Goal: Navigation & Orientation: Find specific page/section

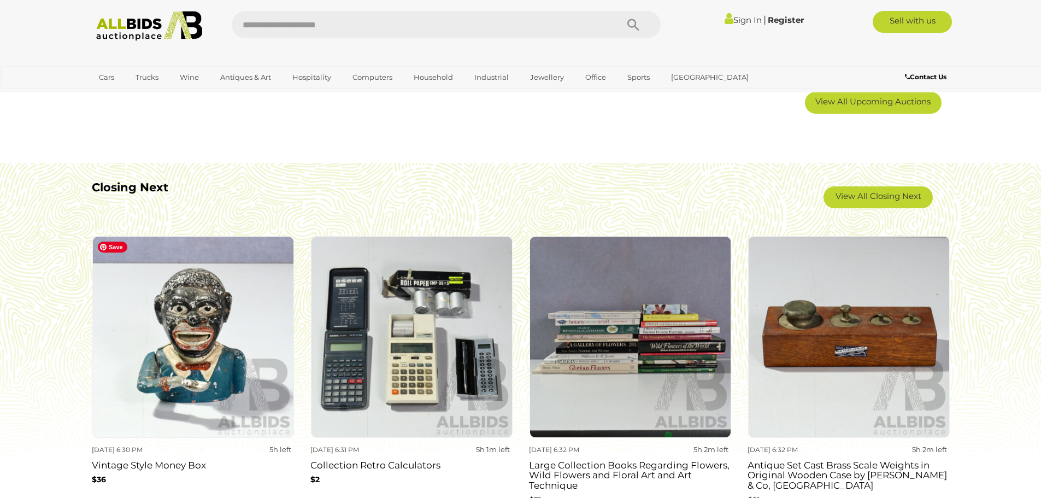
scroll to position [820, 0]
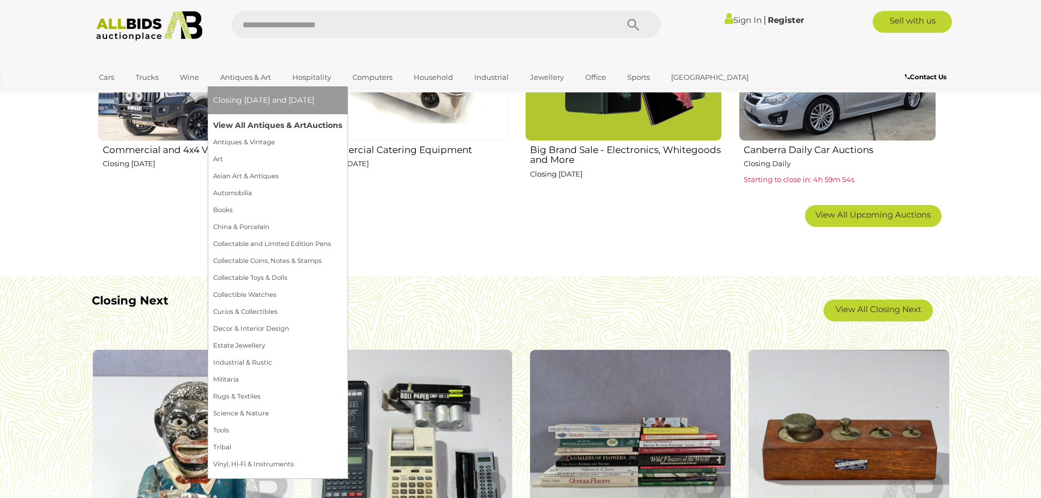
click at [251, 119] on link "View All Antiques & Art Auctions" at bounding box center [277, 125] width 129 height 17
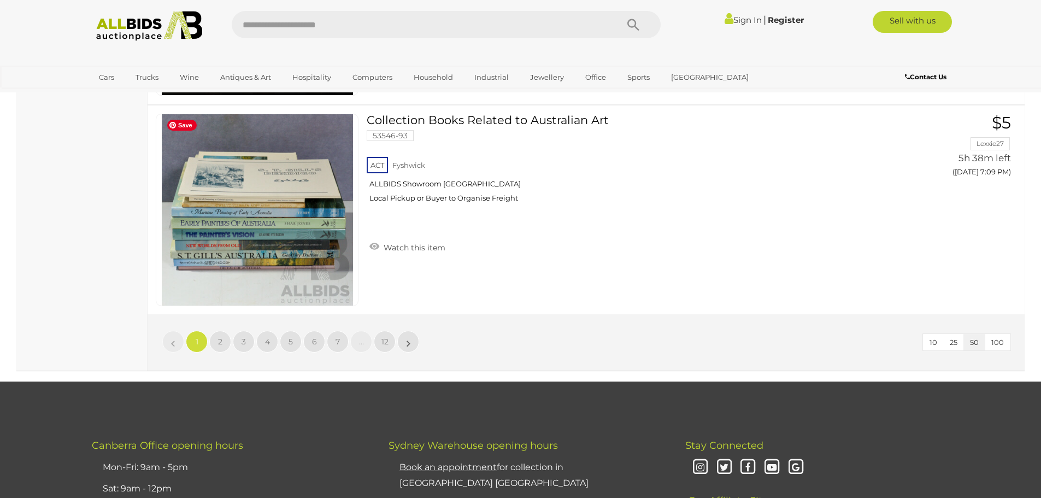
scroll to position [10551, 0]
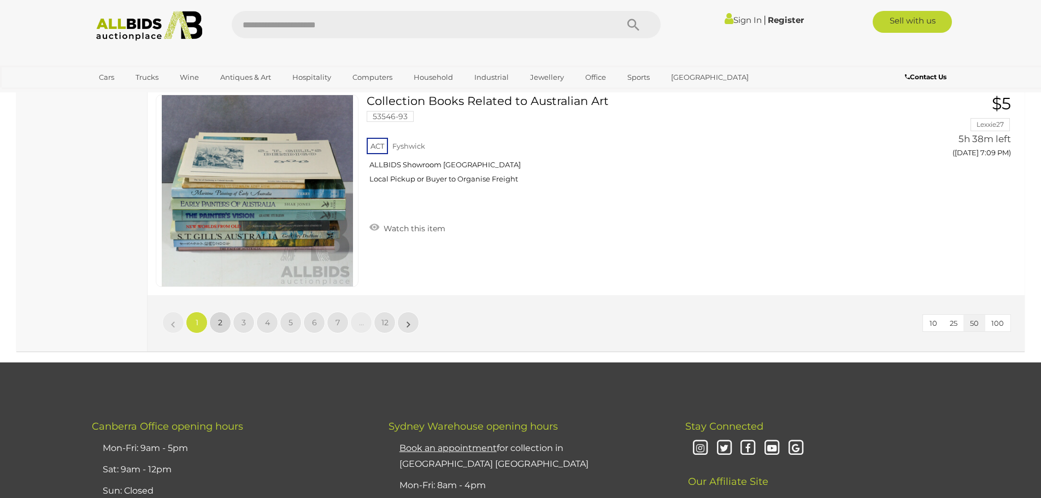
click at [221, 329] on link "2" at bounding box center [220, 323] width 22 height 22
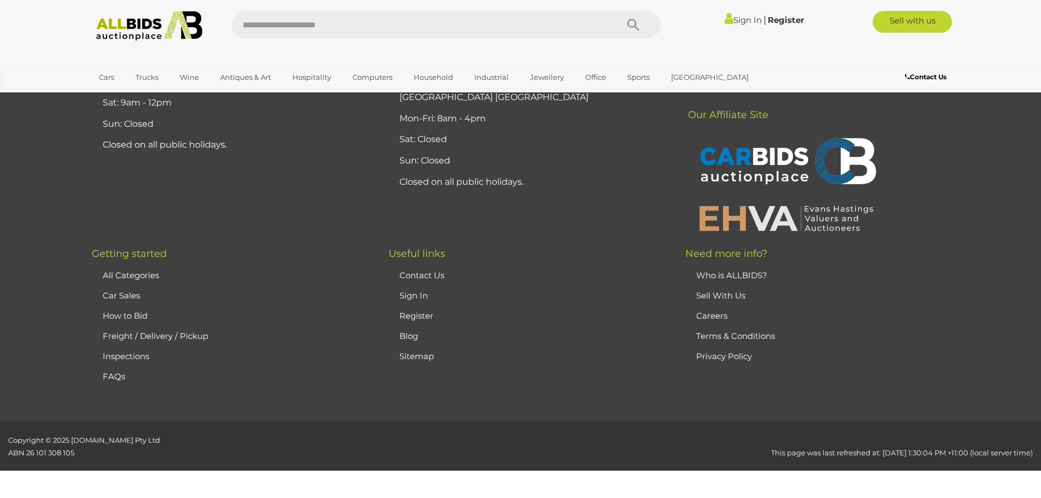
scroll to position [213, 0]
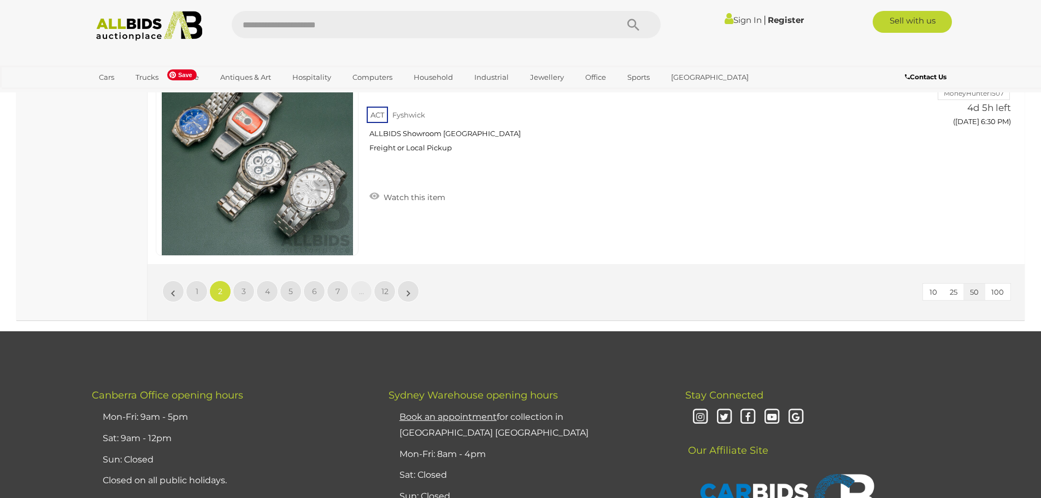
scroll to position [10601, 0]
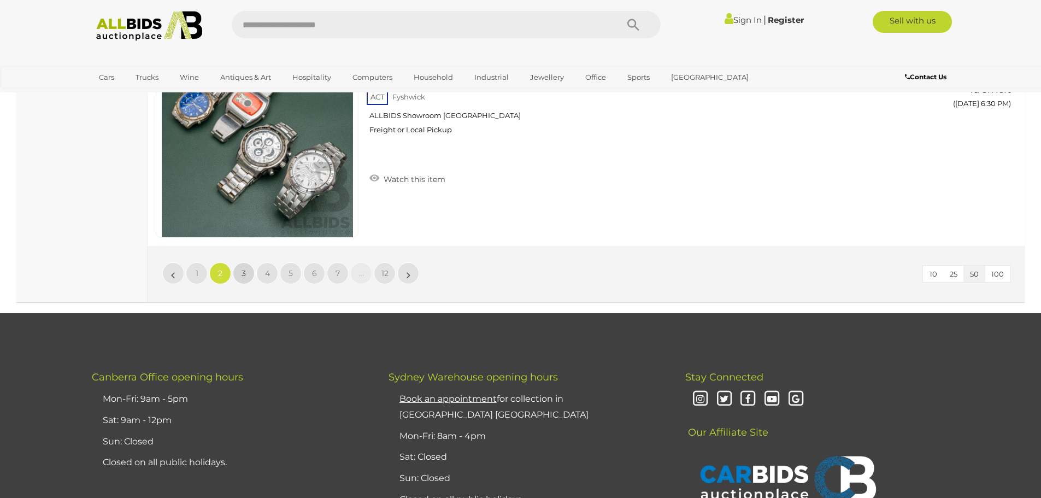
click at [245, 276] on span "3" at bounding box center [244, 273] width 4 height 10
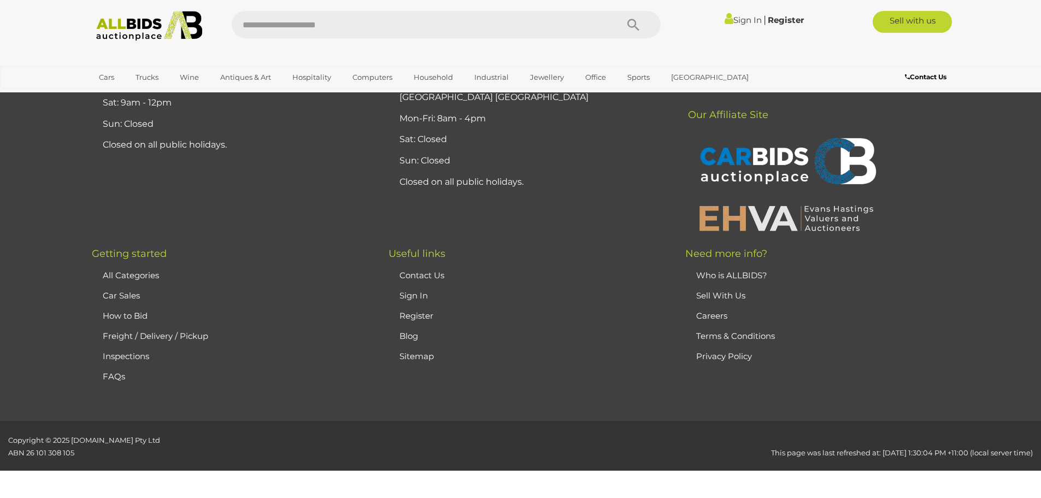
scroll to position [213, 0]
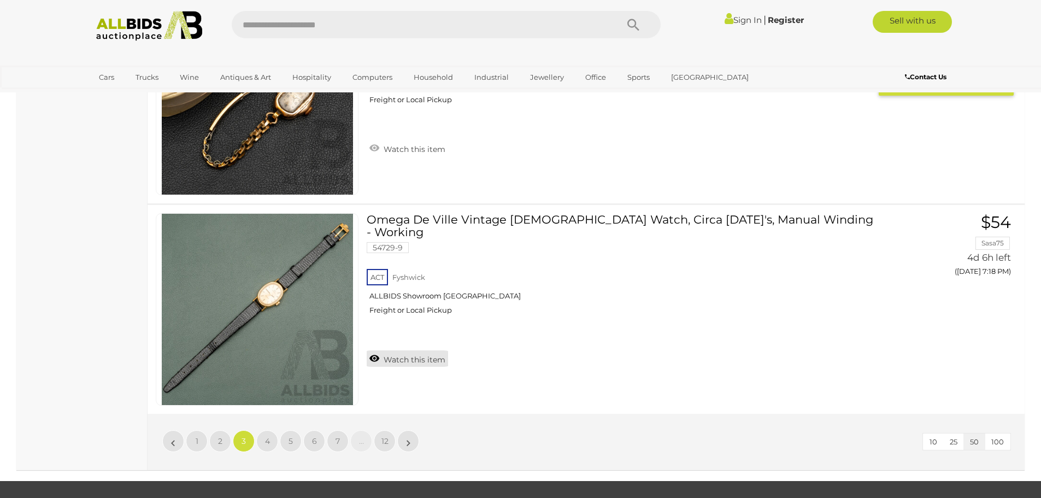
scroll to position [10491, 0]
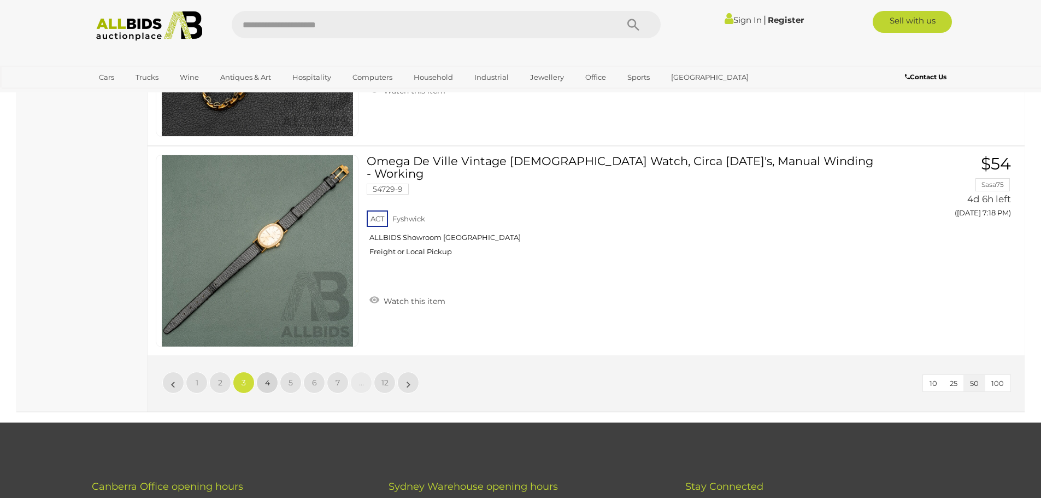
click at [268, 387] on span "4" at bounding box center [267, 383] width 5 height 10
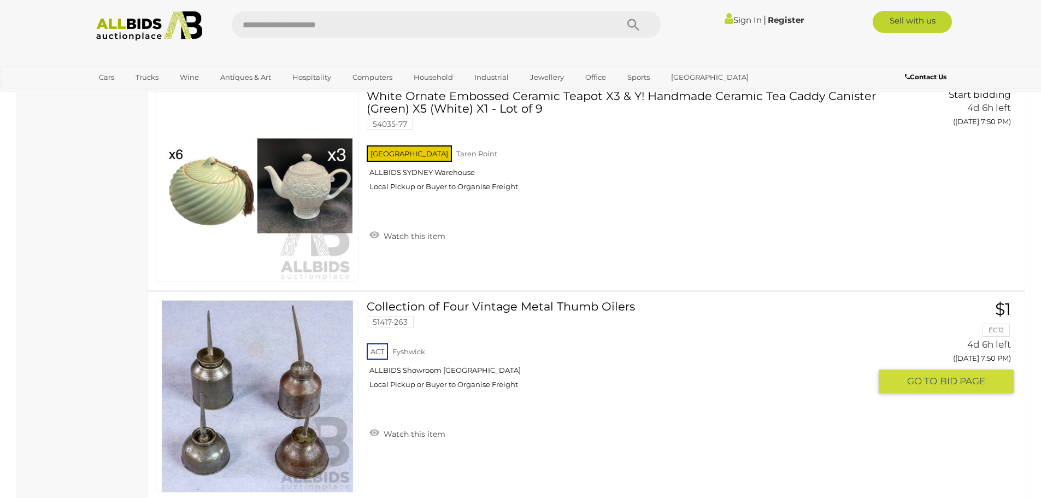
scroll to position [10491, 0]
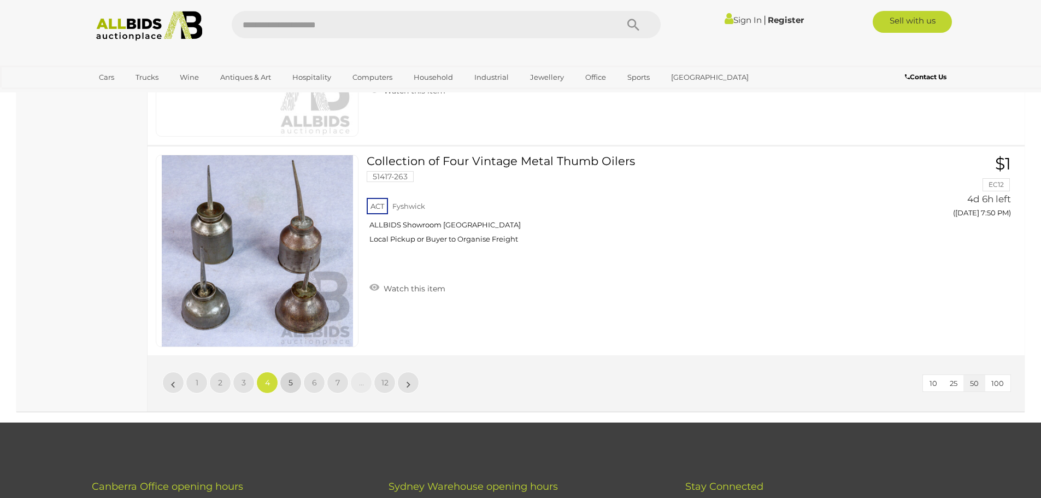
click at [285, 384] on link "5" at bounding box center [291, 383] width 22 height 22
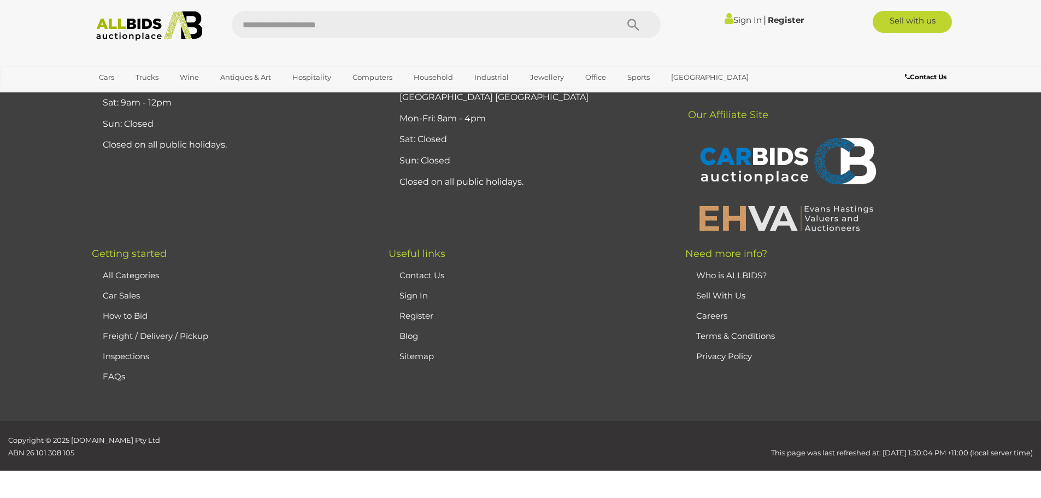
scroll to position [213, 0]
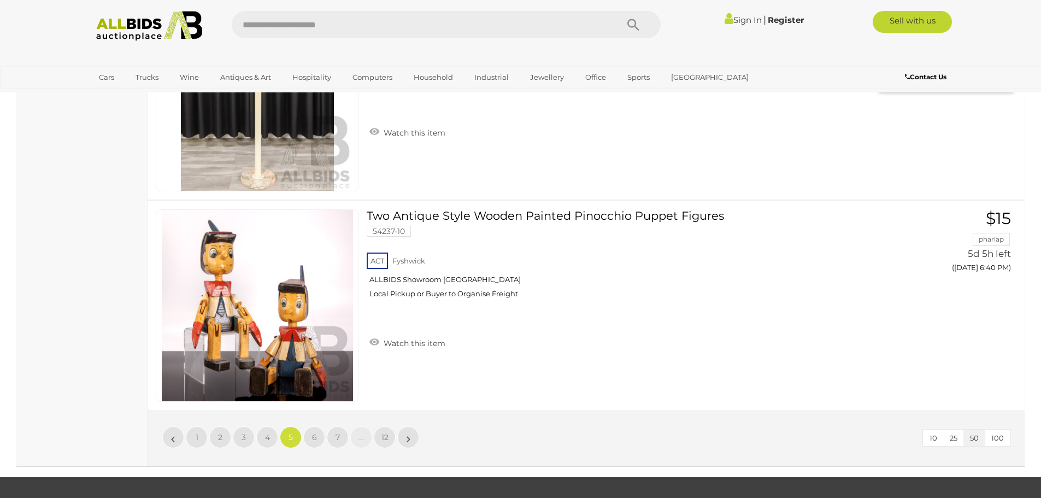
scroll to position [10491, 0]
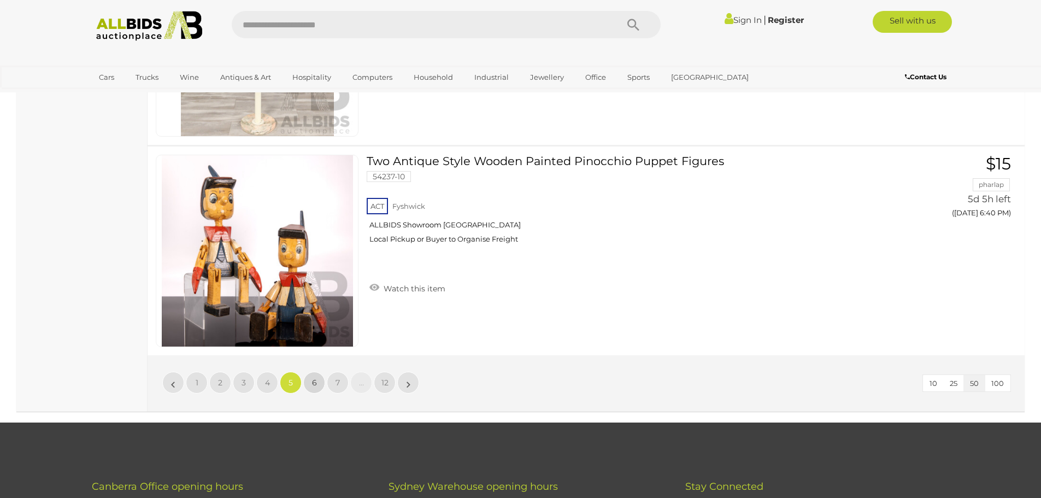
click at [322, 385] on link "6" at bounding box center [314, 383] width 22 height 22
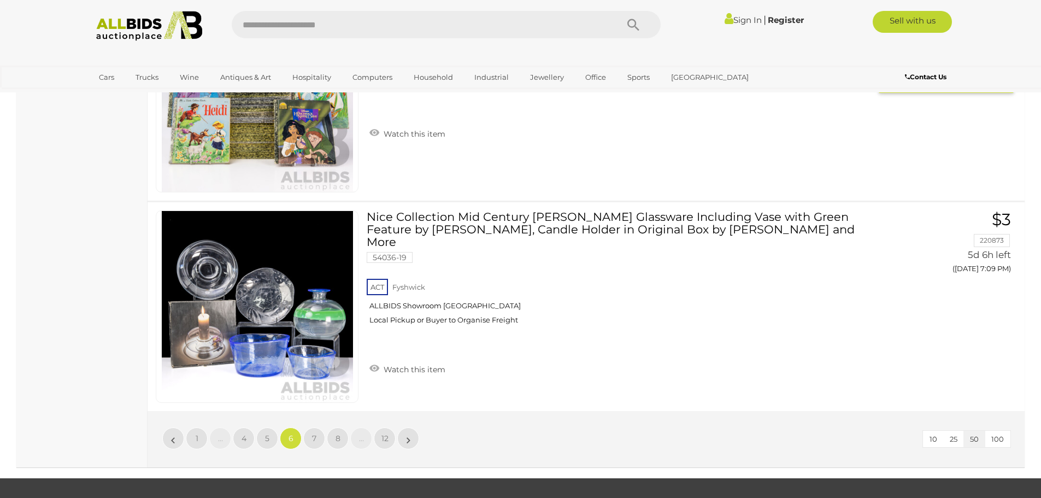
scroll to position [10437, 0]
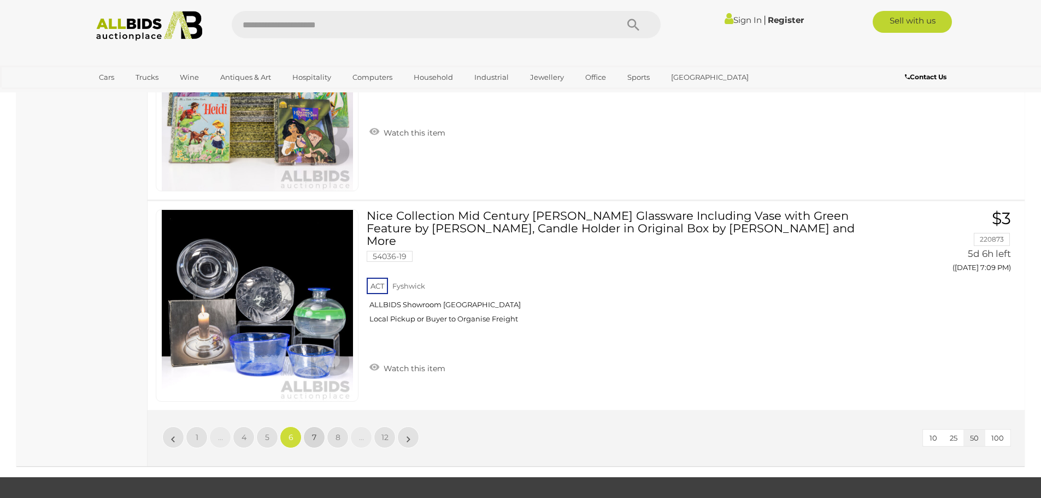
click at [316, 442] on span "7" at bounding box center [314, 437] width 4 height 10
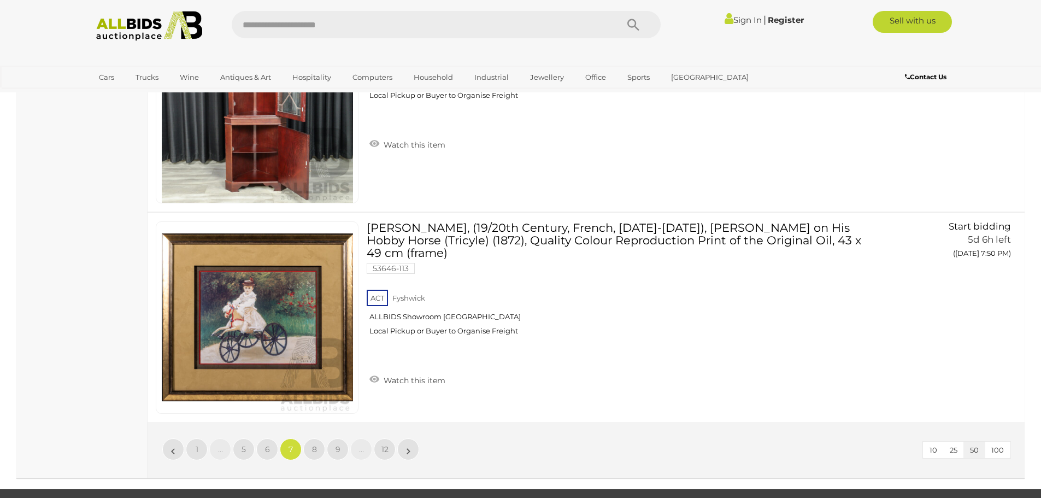
scroll to position [10437, 0]
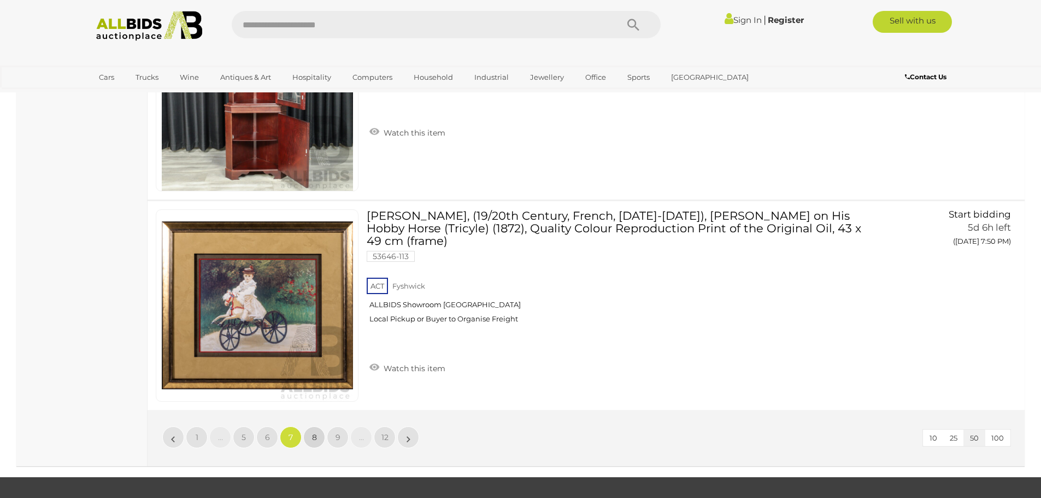
click at [318, 440] on link "8" at bounding box center [314, 437] width 22 height 22
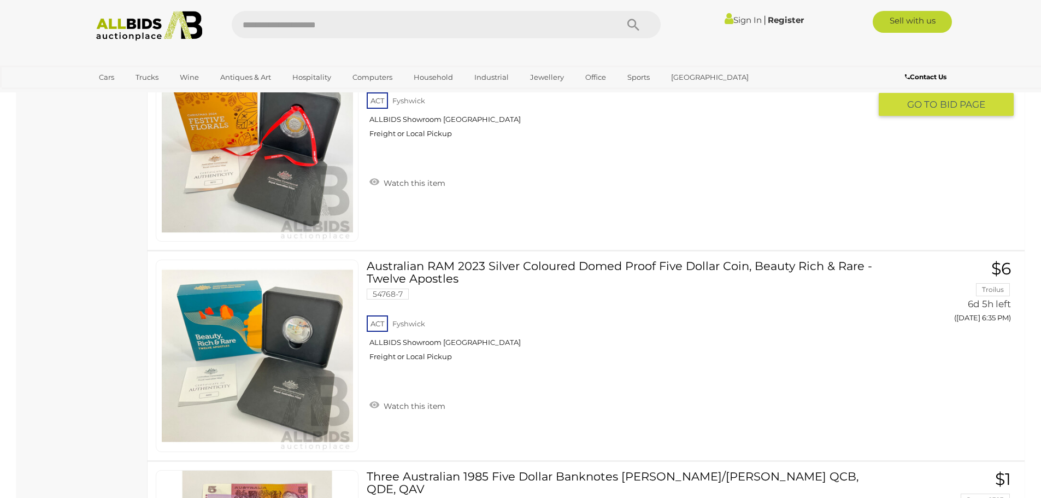
scroll to position [4915, 0]
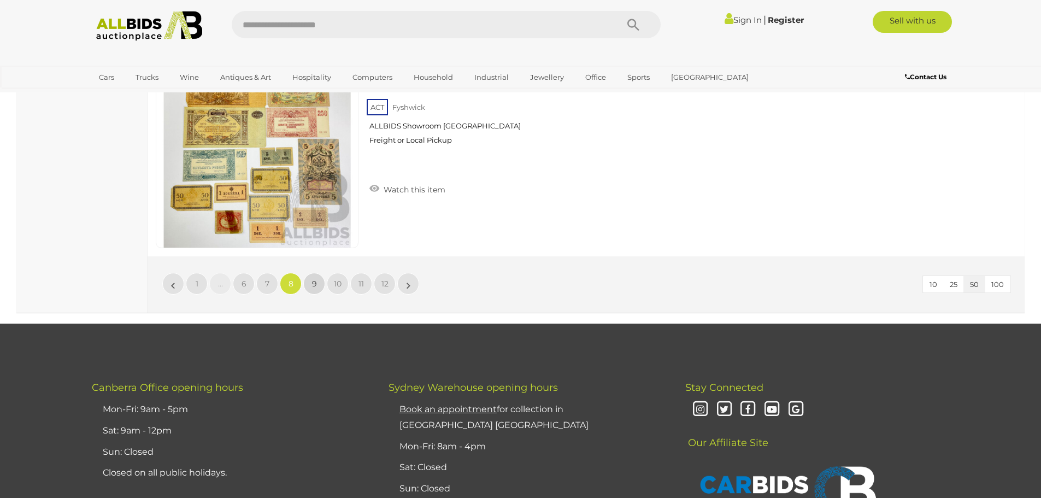
click at [311, 288] on link "9" at bounding box center [314, 284] width 22 height 22
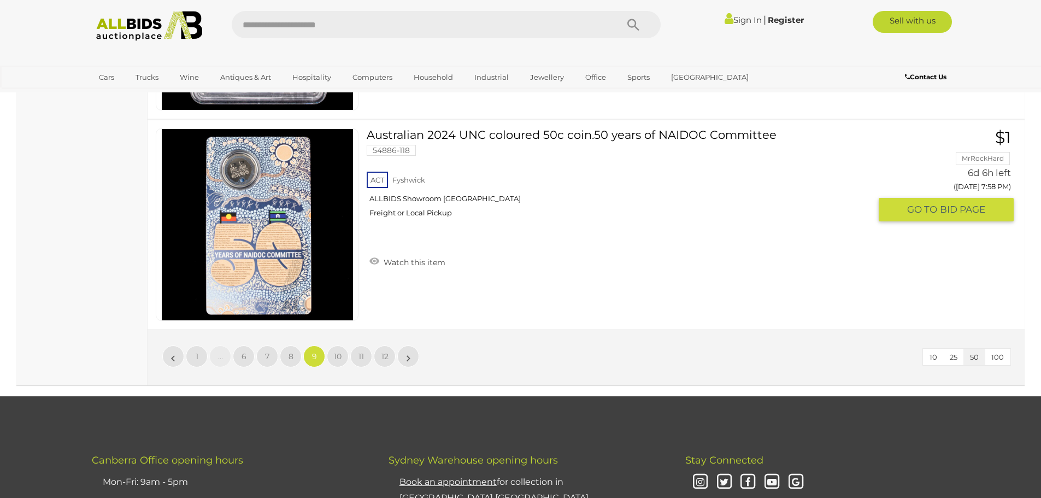
scroll to position [10437, 0]
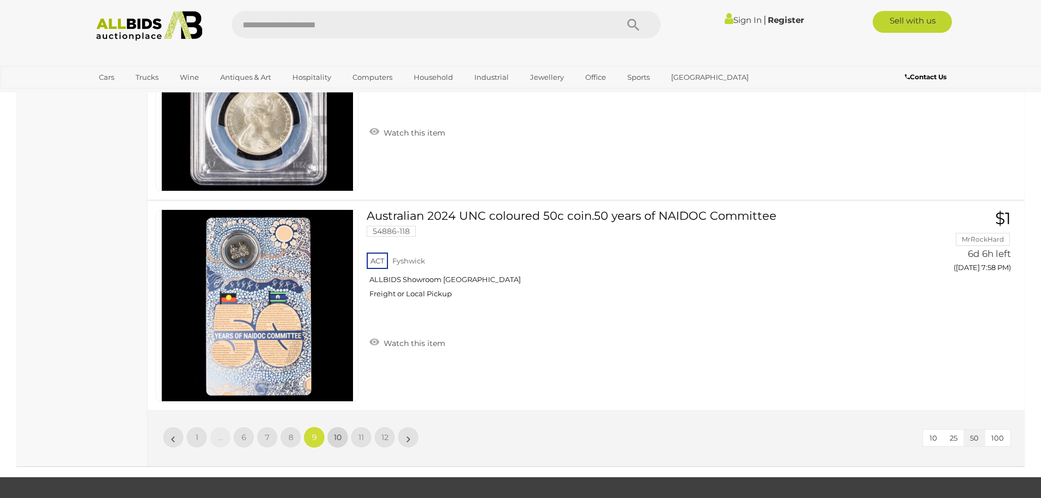
click at [346, 440] on link "10" at bounding box center [338, 437] width 22 height 22
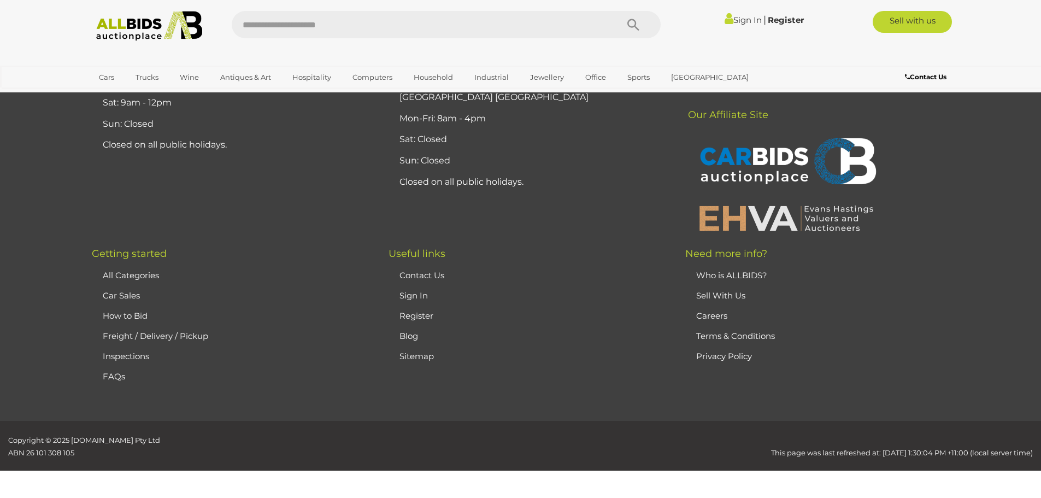
scroll to position [213, 0]
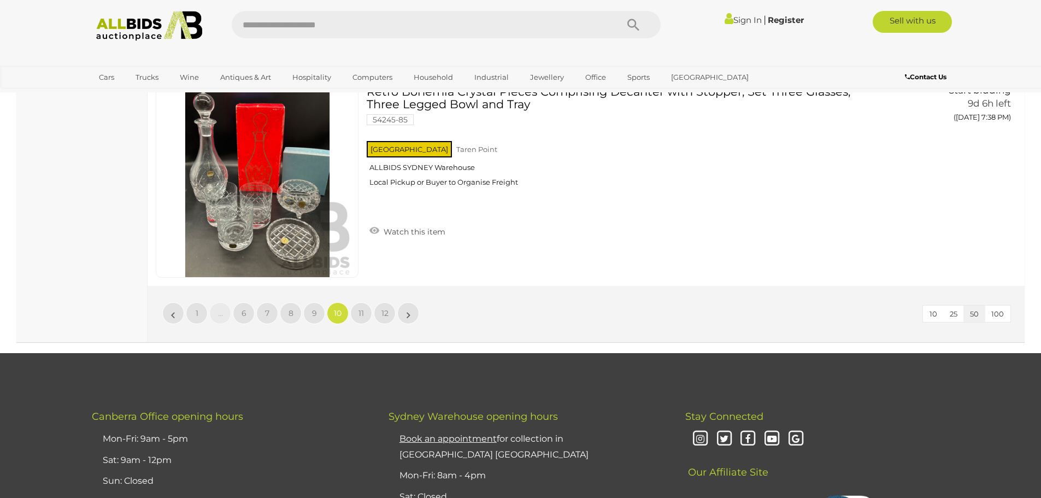
scroll to position [10601, 0]
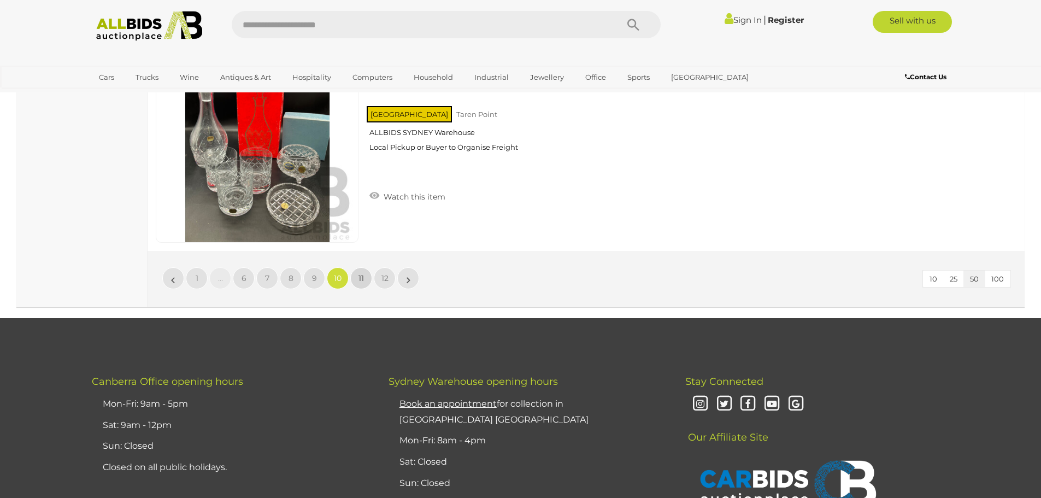
click at [359, 278] on link "11" at bounding box center [361, 278] width 22 height 22
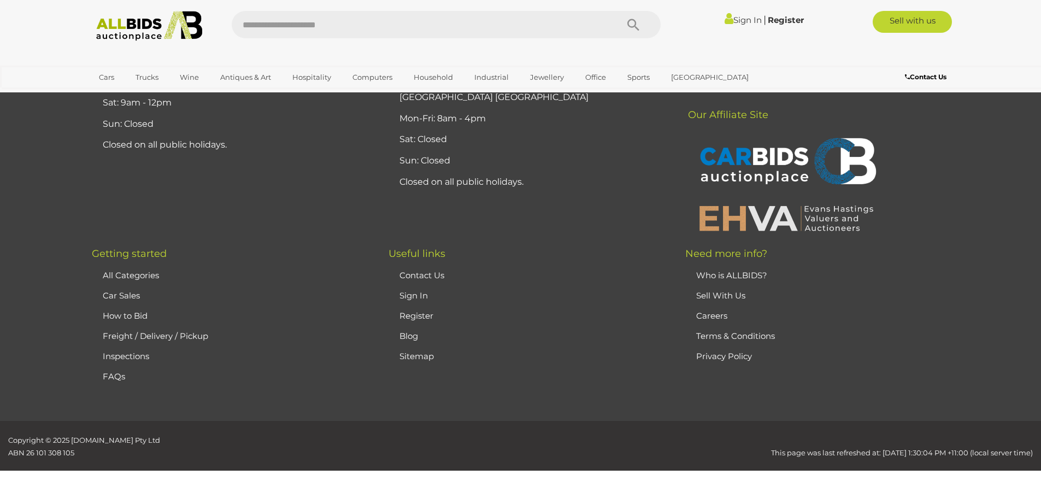
scroll to position [213, 0]
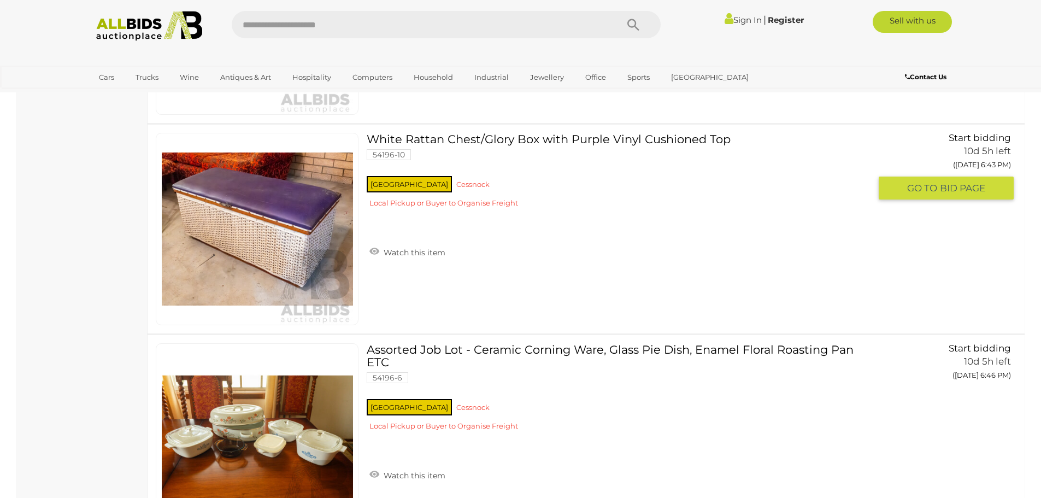
scroll to position [1471, 0]
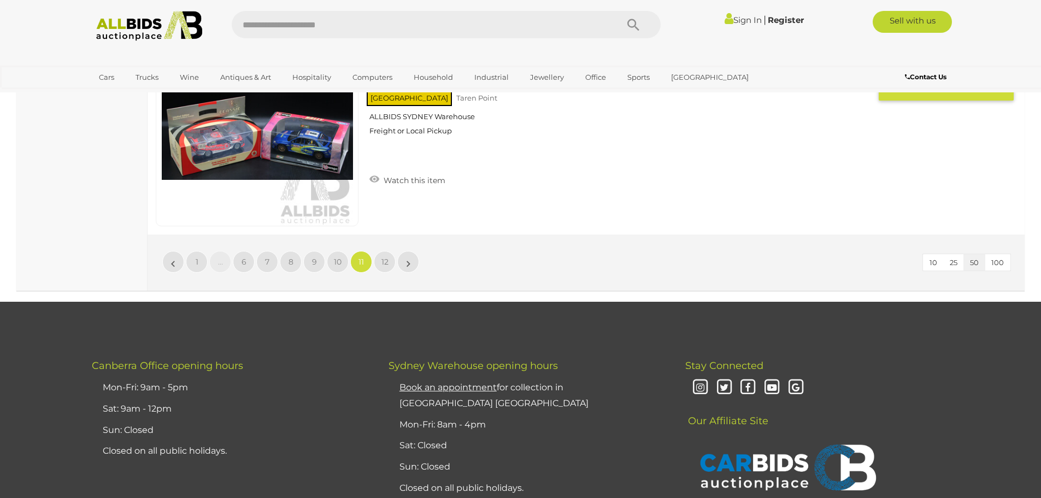
scroll to position [10601, 0]
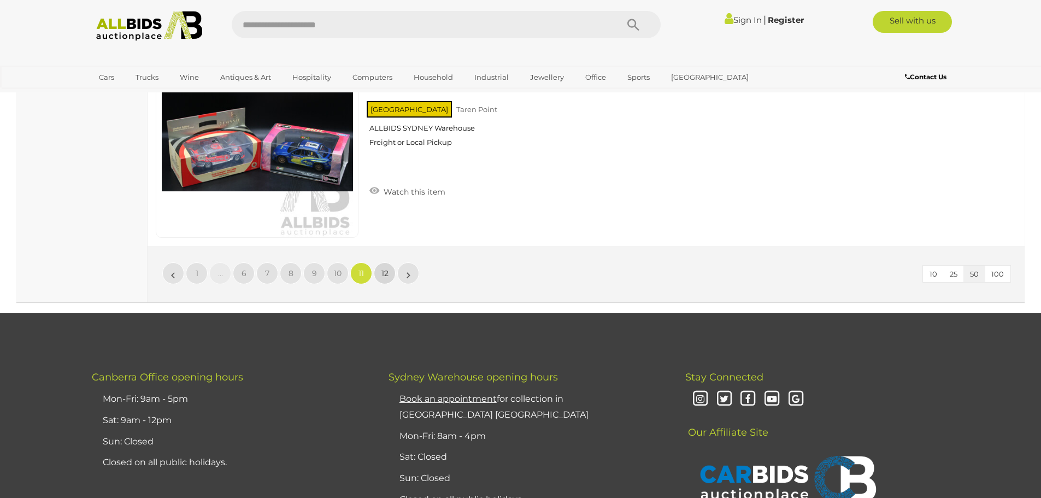
click at [389, 272] on link "12" at bounding box center [385, 273] width 22 height 22
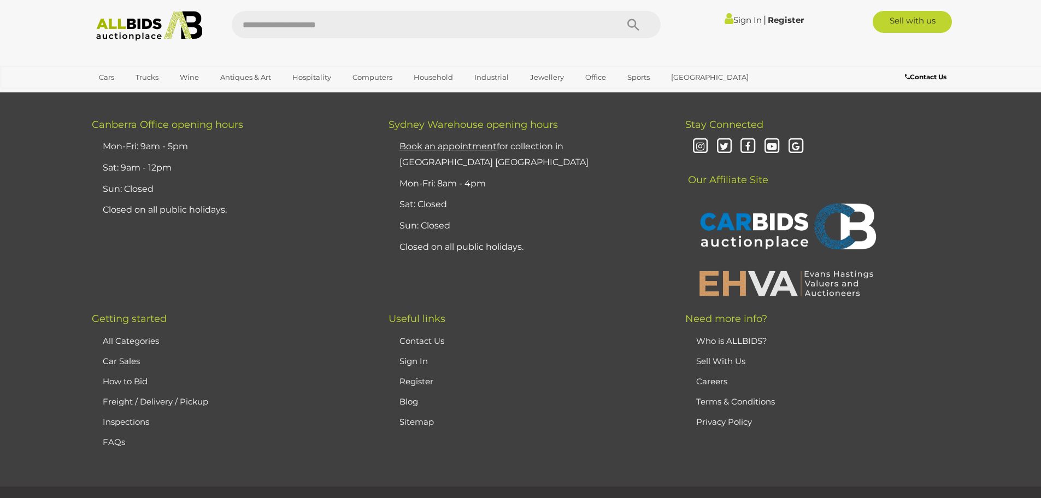
scroll to position [1447, 0]
